Goal: Check status: Check status

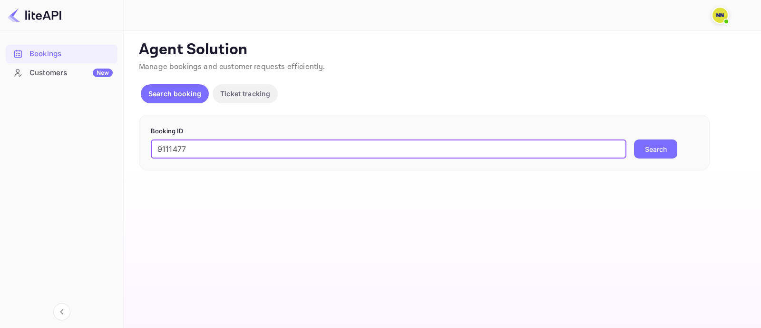
type input "9111477"
drag, startPoint x: 571, startPoint y: 146, endPoint x: 507, endPoint y: 168, distance: 67.9
click at [459, 181] on main "Unsaved Changes Ticket Affiliate URL [URL][DOMAIN_NAME] Business partner name N…" at bounding box center [443, 179] width 638 height 297
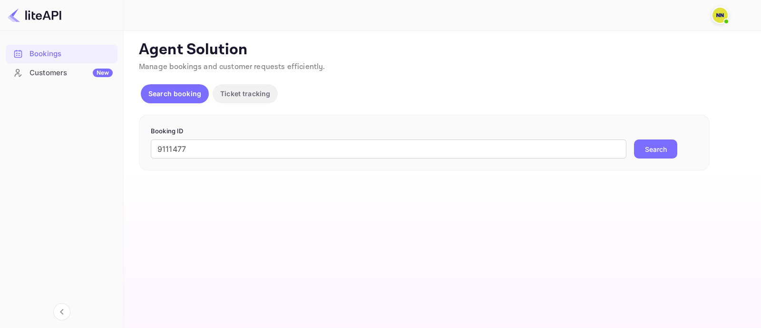
click at [653, 157] on button "Search" at bounding box center [655, 148] width 43 height 19
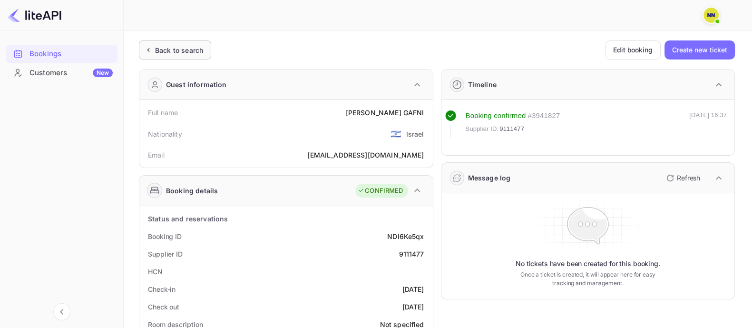
click at [183, 53] on div "Back to search" at bounding box center [179, 50] width 48 height 10
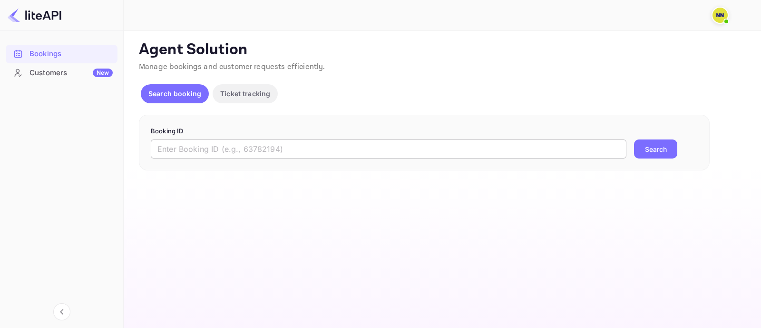
click at [176, 148] on input "text" at bounding box center [389, 148] width 476 height 19
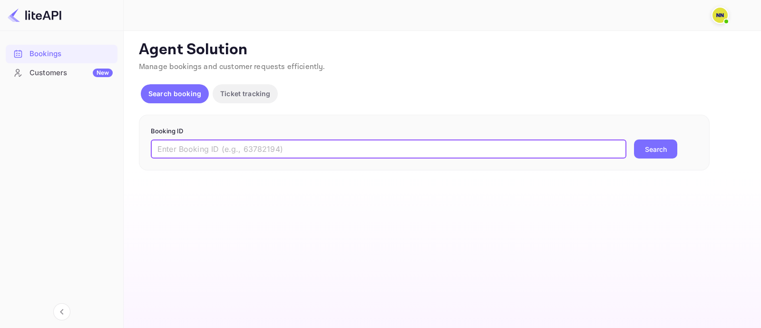
paste input "9111477"
type input "9111477"
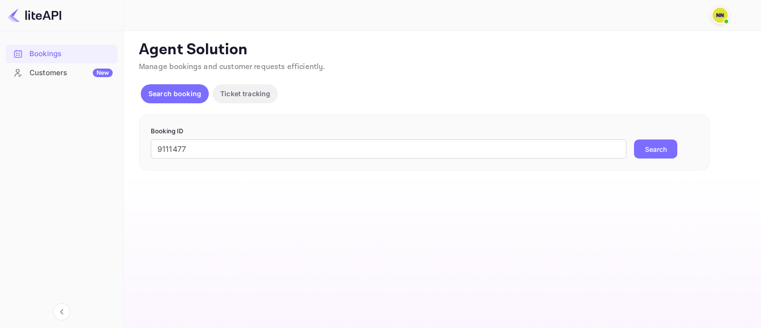
click at [652, 146] on button "Search" at bounding box center [655, 148] width 43 height 19
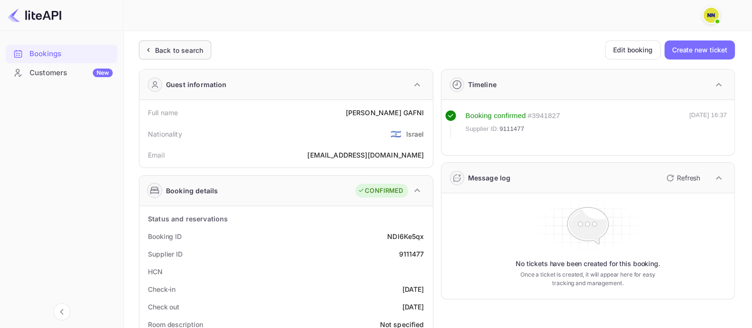
click at [177, 57] on div "Back to search" at bounding box center [175, 49] width 72 height 19
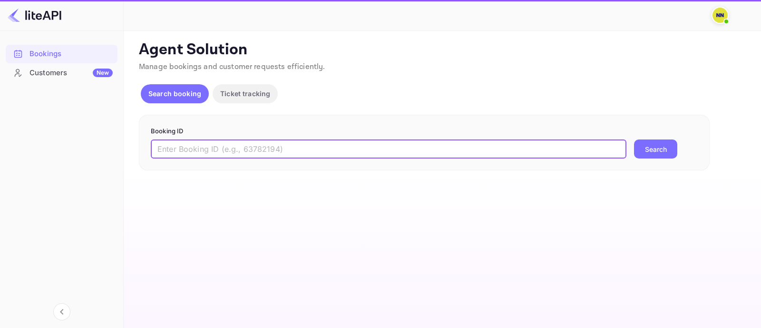
click at [190, 151] on input "text" at bounding box center [389, 148] width 476 height 19
paste input "8902518"
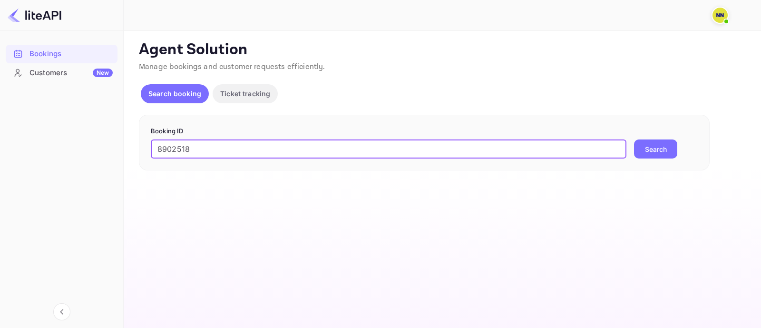
type input "8902518"
click at [646, 151] on button "Search" at bounding box center [655, 148] width 43 height 19
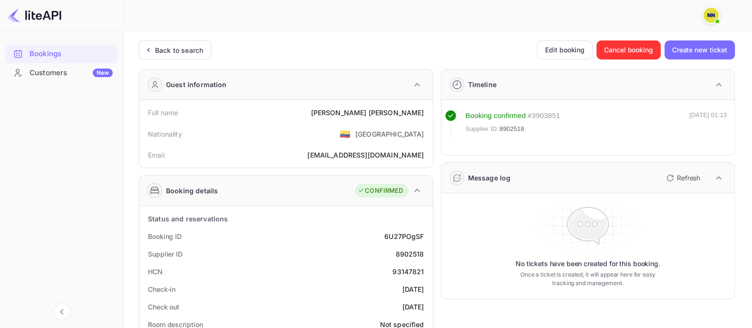
click at [412, 266] on div "93147821" at bounding box center [408, 271] width 31 height 10
copy div "93147821"
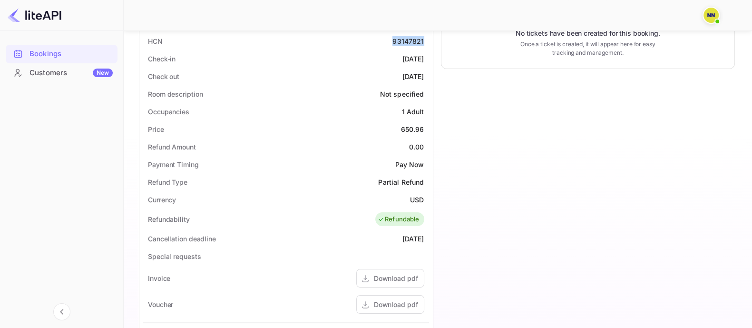
scroll to position [357, 0]
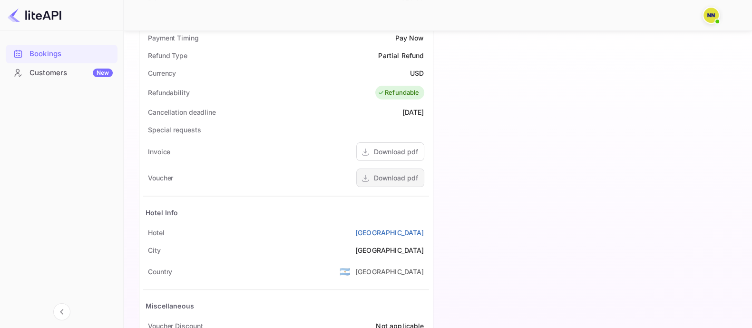
click at [393, 174] on div "Download pdf" at bounding box center [396, 178] width 44 height 10
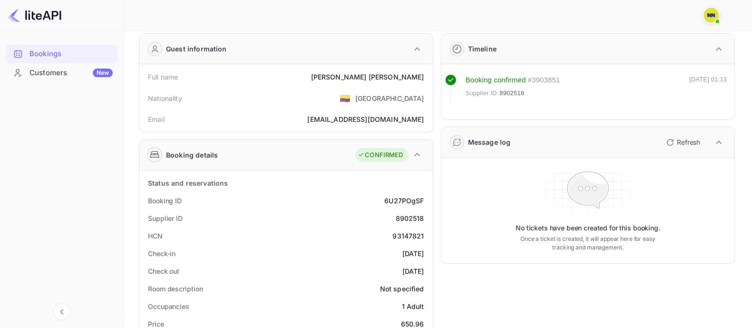
scroll to position [0, 0]
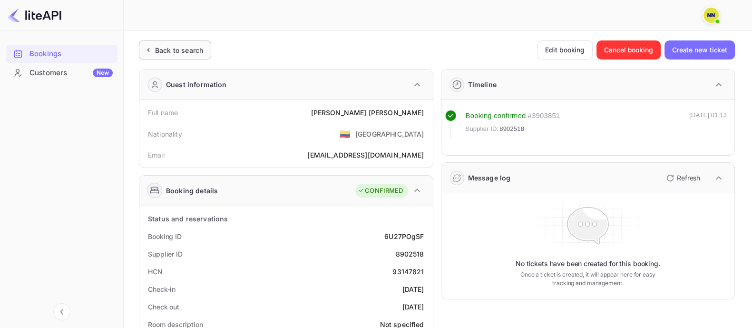
click at [181, 51] on div "Back to search" at bounding box center [179, 50] width 48 height 10
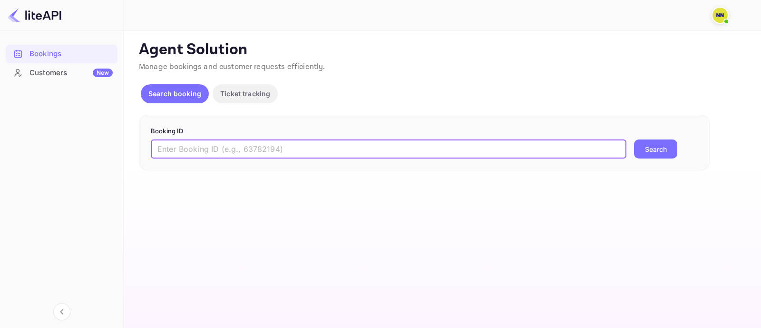
click at [173, 146] on input "text" at bounding box center [389, 148] width 476 height 19
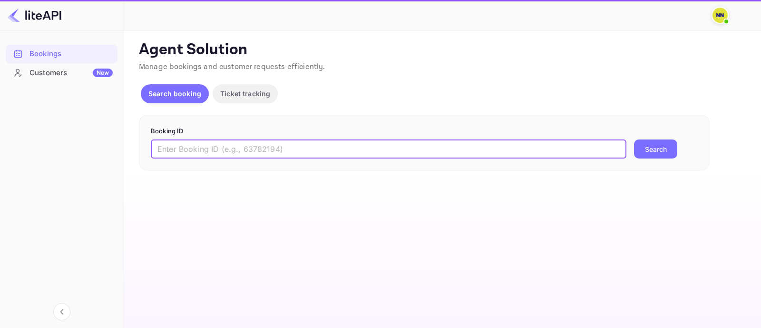
paste input "7548782"
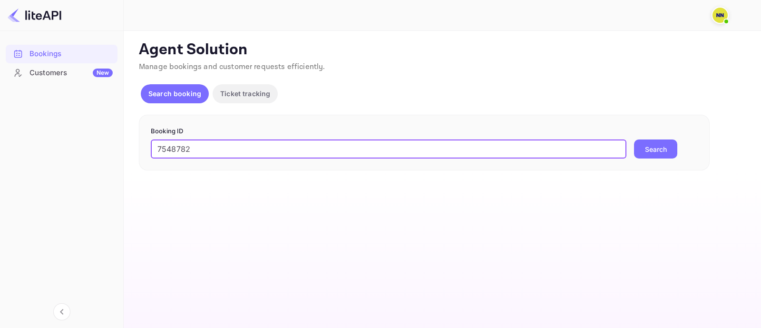
type input "7548782"
click at [650, 150] on button "Search" at bounding box center [655, 148] width 43 height 19
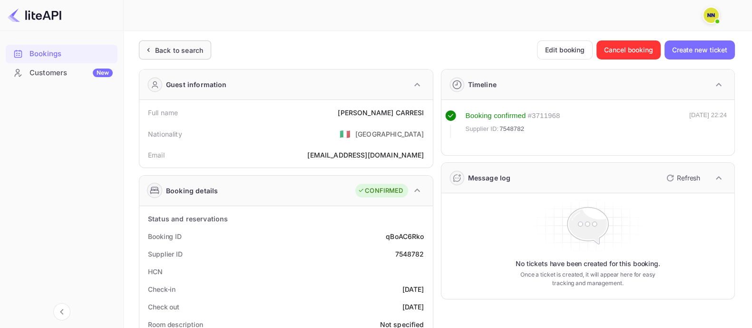
click at [165, 55] on div "Back to search" at bounding box center [175, 49] width 72 height 19
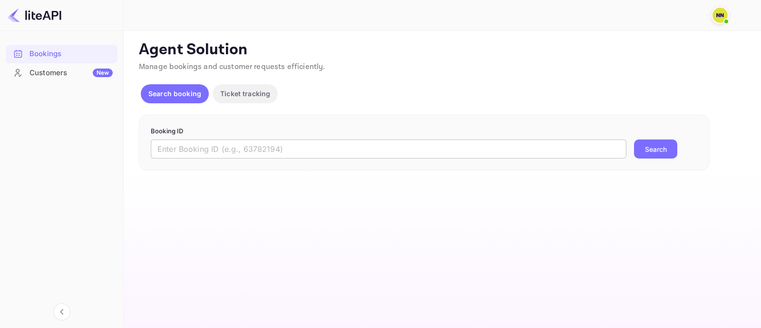
click at [167, 143] on input "text" at bounding box center [389, 148] width 476 height 19
click at [167, 144] on input "text" at bounding box center [389, 148] width 476 height 19
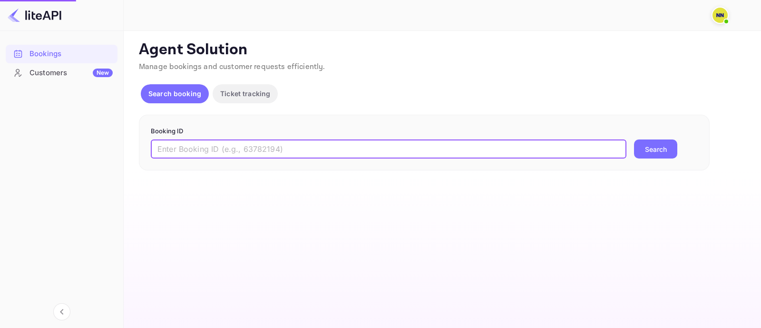
paste input "9100933"
type input "9100933"
click at [656, 148] on button "Search" at bounding box center [655, 148] width 43 height 19
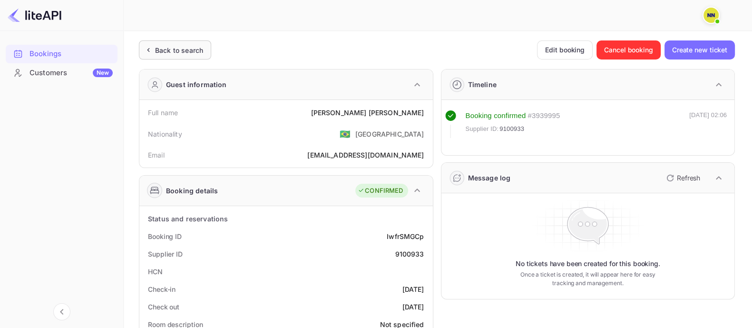
click at [189, 49] on div "Back to search" at bounding box center [179, 50] width 48 height 10
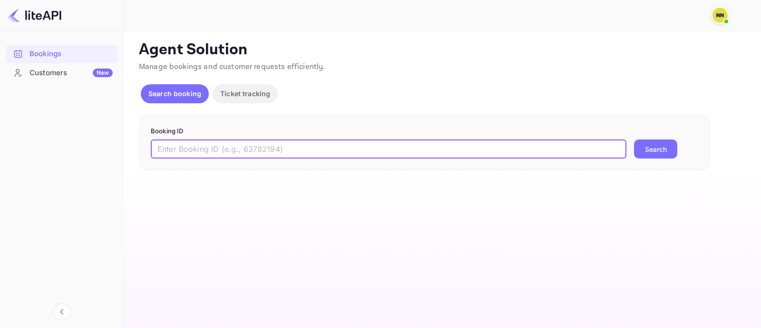
click at [214, 147] on input "text" at bounding box center [389, 148] width 476 height 19
paste input "9133373"
type input "9133373"
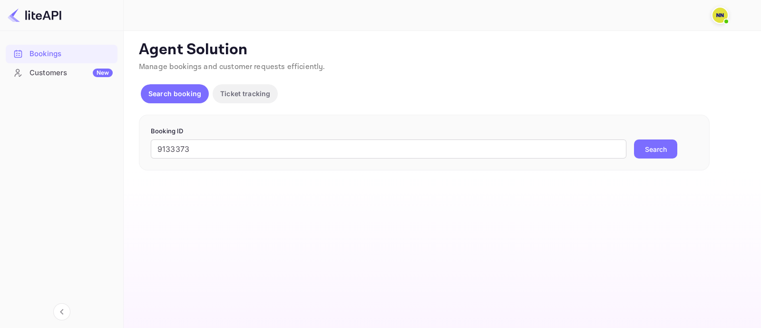
click at [645, 148] on button "Search" at bounding box center [655, 148] width 43 height 19
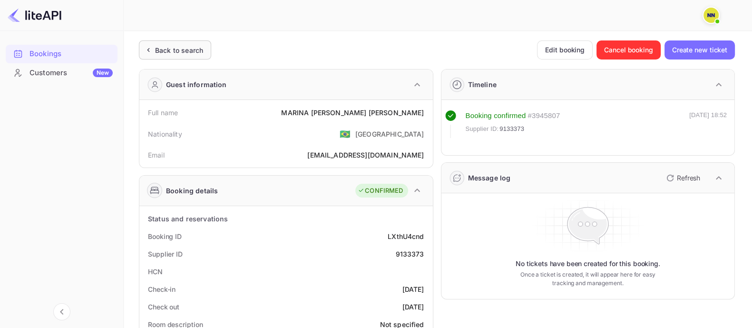
click at [189, 49] on div "Back to search" at bounding box center [179, 50] width 48 height 10
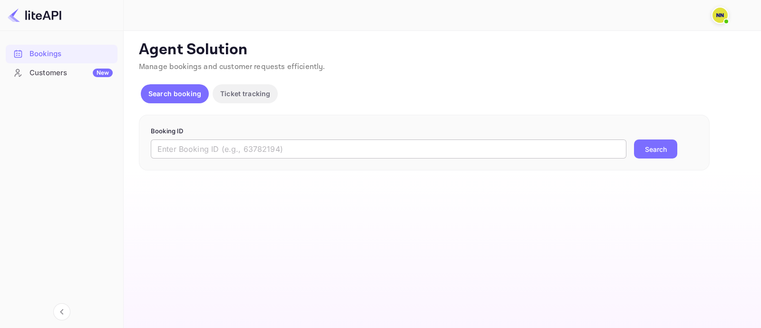
drag, startPoint x: 259, startPoint y: 145, endPoint x: 267, endPoint y: 147, distance: 8.8
click at [259, 146] on input "text" at bounding box center [389, 148] width 476 height 19
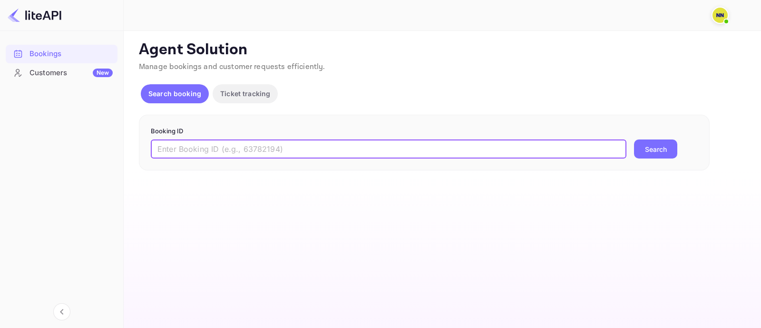
paste input "9192496"
type input "9192496"
click at [661, 149] on button "Search" at bounding box center [655, 148] width 43 height 19
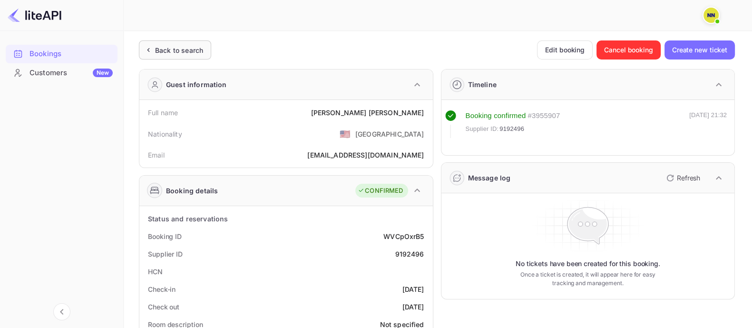
click at [169, 53] on div "Back to search" at bounding box center [179, 50] width 48 height 10
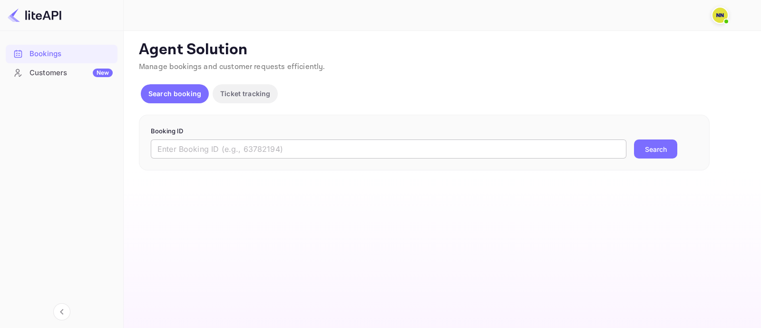
click at [198, 149] on input "text" at bounding box center [389, 148] width 476 height 19
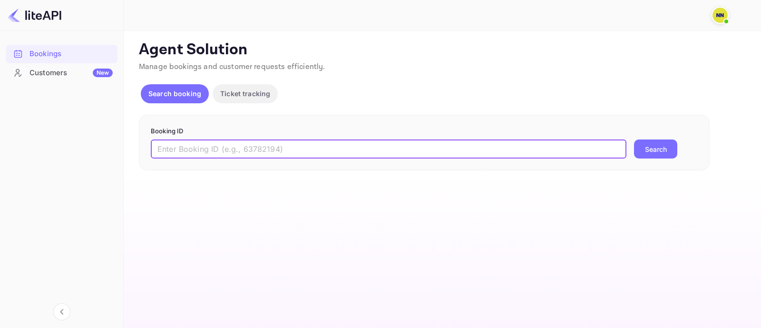
paste input "9164339"
type input "9164339"
click at [653, 148] on button "Search" at bounding box center [655, 148] width 43 height 19
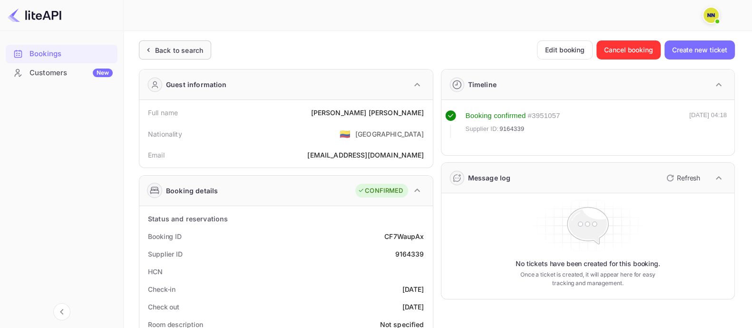
click at [176, 46] on div "Back to search" at bounding box center [179, 50] width 48 height 10
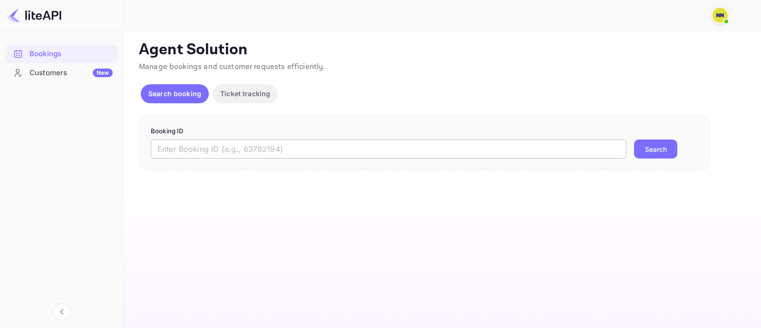
click at [200, 148] on input "text" at bounding box center [389, 148] width 476 height 19
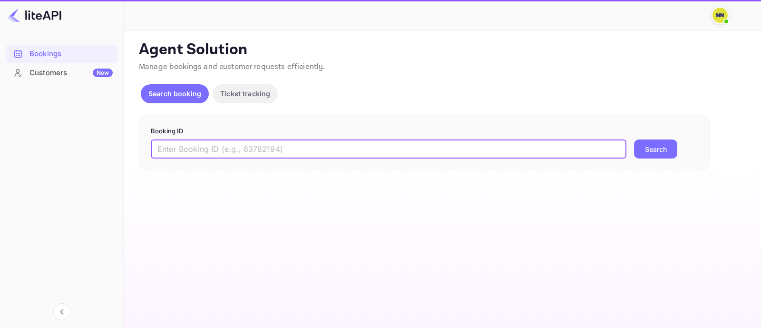
paste input "8704509"
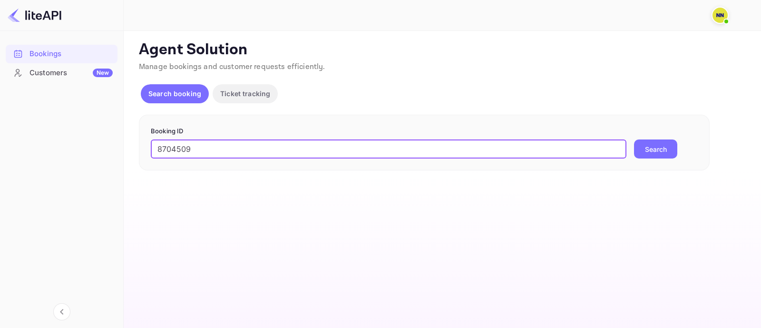
type input "8704509"
click at [656, 153] on button "Search" at bounding box center [655, 148] width 43 height 19
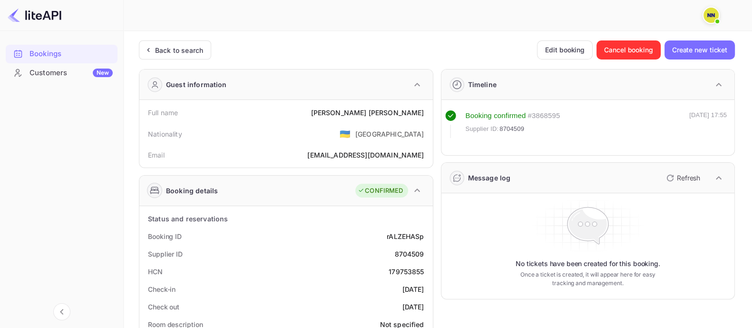
click at [405, 271] on div "179753855" at bounding box center [406, 271] width 35 height 10
copy div "179753855"
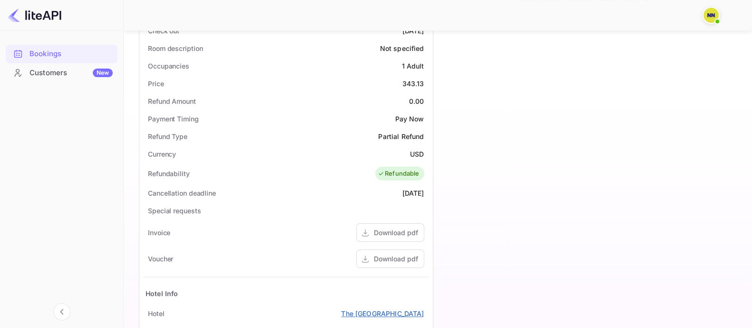
scroll to position [357, 0]
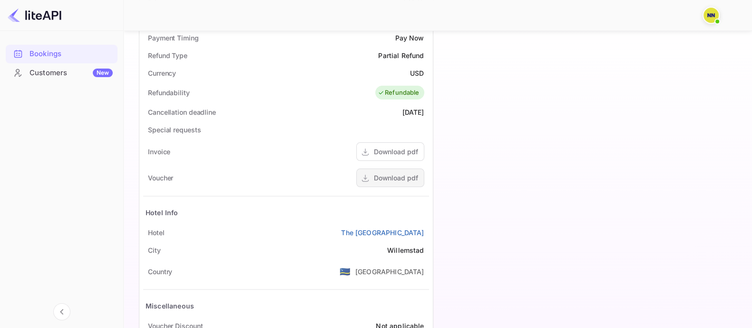
click at [400, 175] on div "Download pdf" at bounding box center [396, 178] width 44 height 10
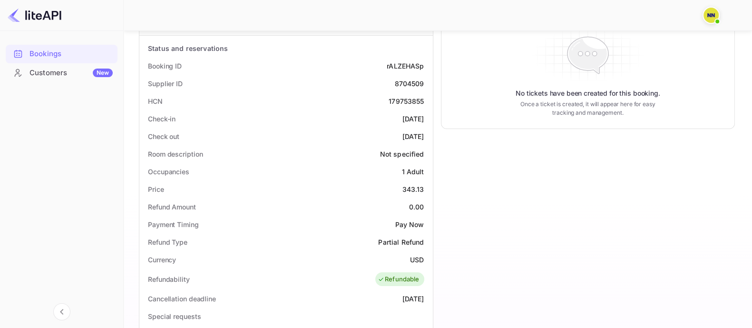
scroll to position [118, 0]
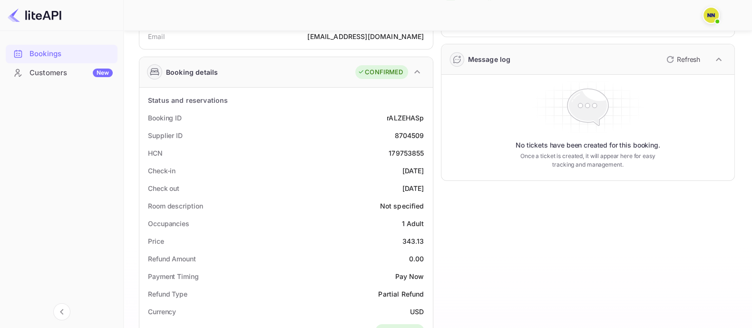
click at [403, 148] on div "179753855" at bounding box center [406, 153] width 35 height 10
copy div "179753855"
